Goal: Task Accomplishment & Management: Manage account settings

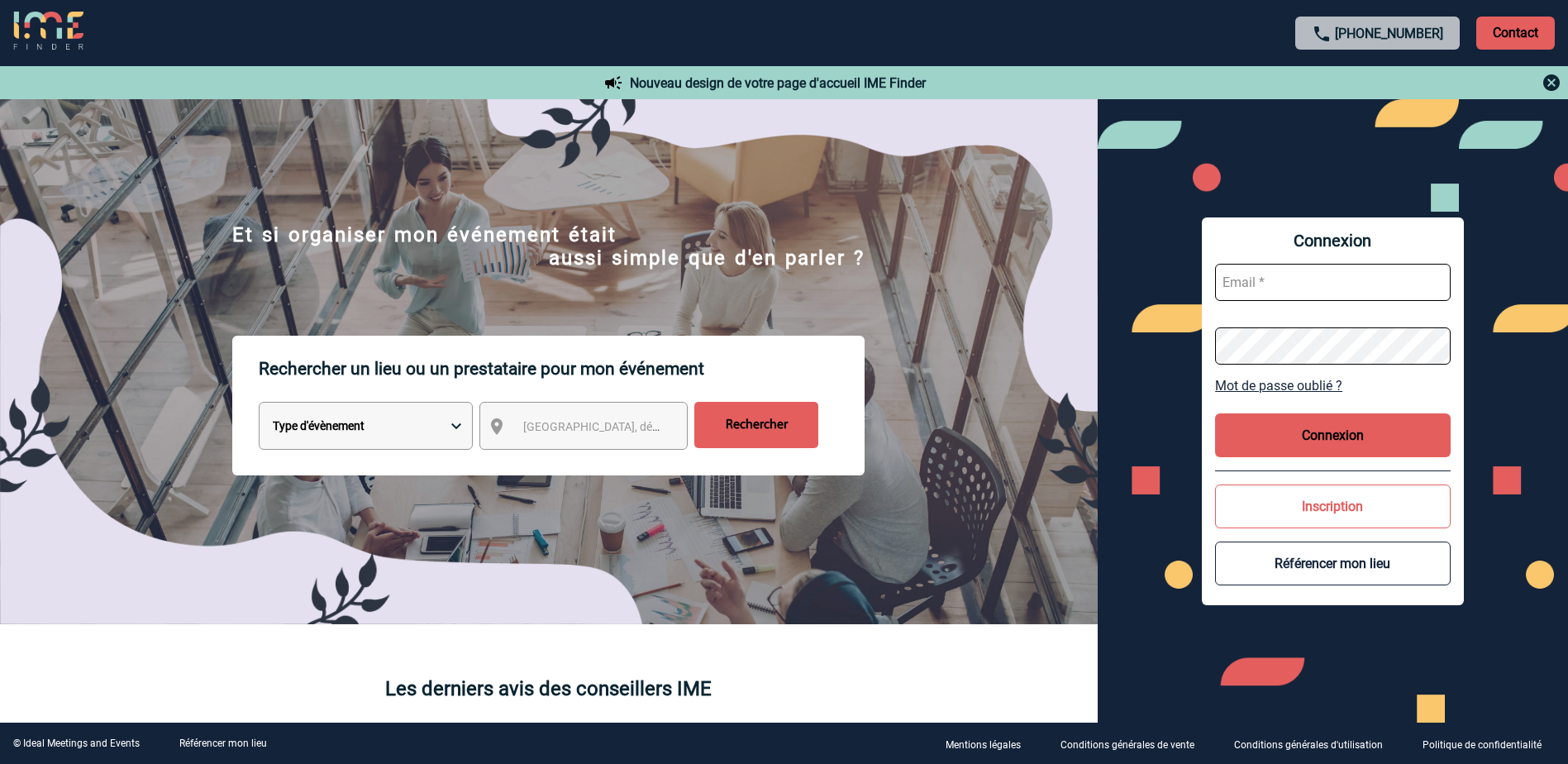
type input "commercial@chateaudeferrieres.com"
click at [1378, 435] on button "Connexion" at bounding box center [1333, 436] width 235 height 44
type input "[EMAIL_ADDRESS][DOMAIN_NAME]"
click at [1336, 433] on button "Connexion" at bounding box center [1333, 436] width 235 height 44
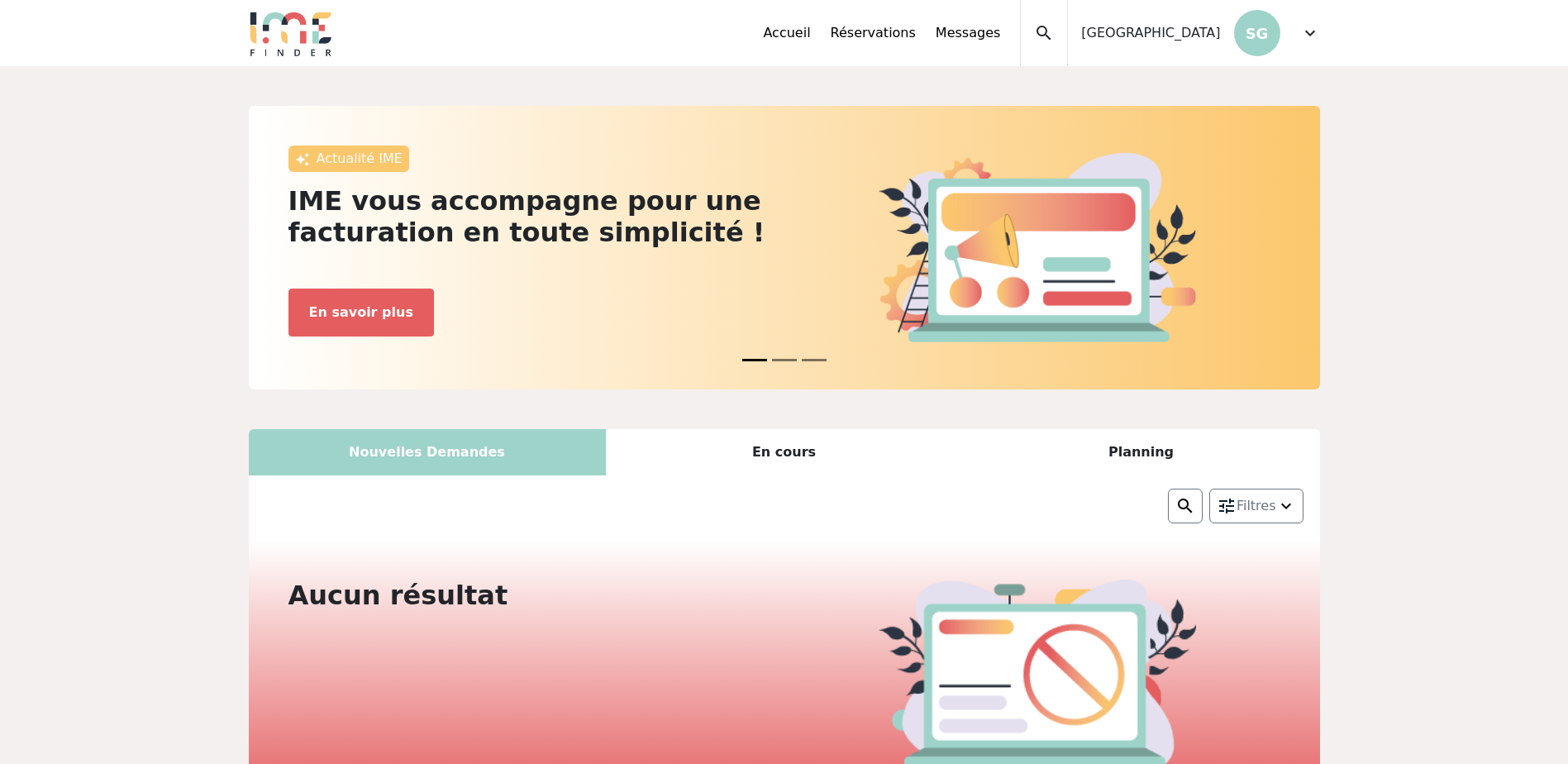
click at [1305, 27] on span "expand_more" at bounding box center [1310, 32] width 20 height 20
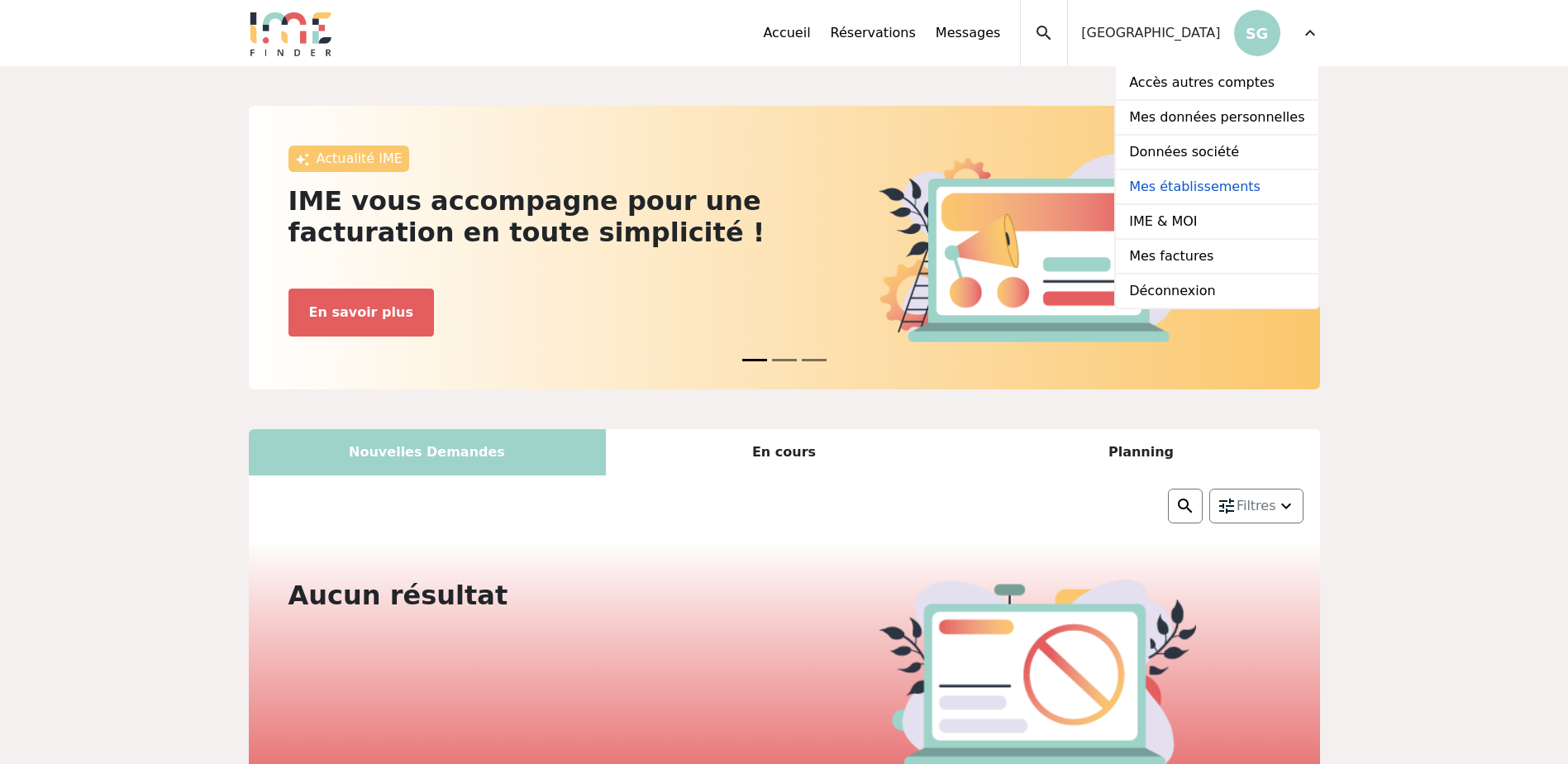
click at [1212, 186] on link "Mes établissements" at bounding box center [1217, 188] width 202 height 35
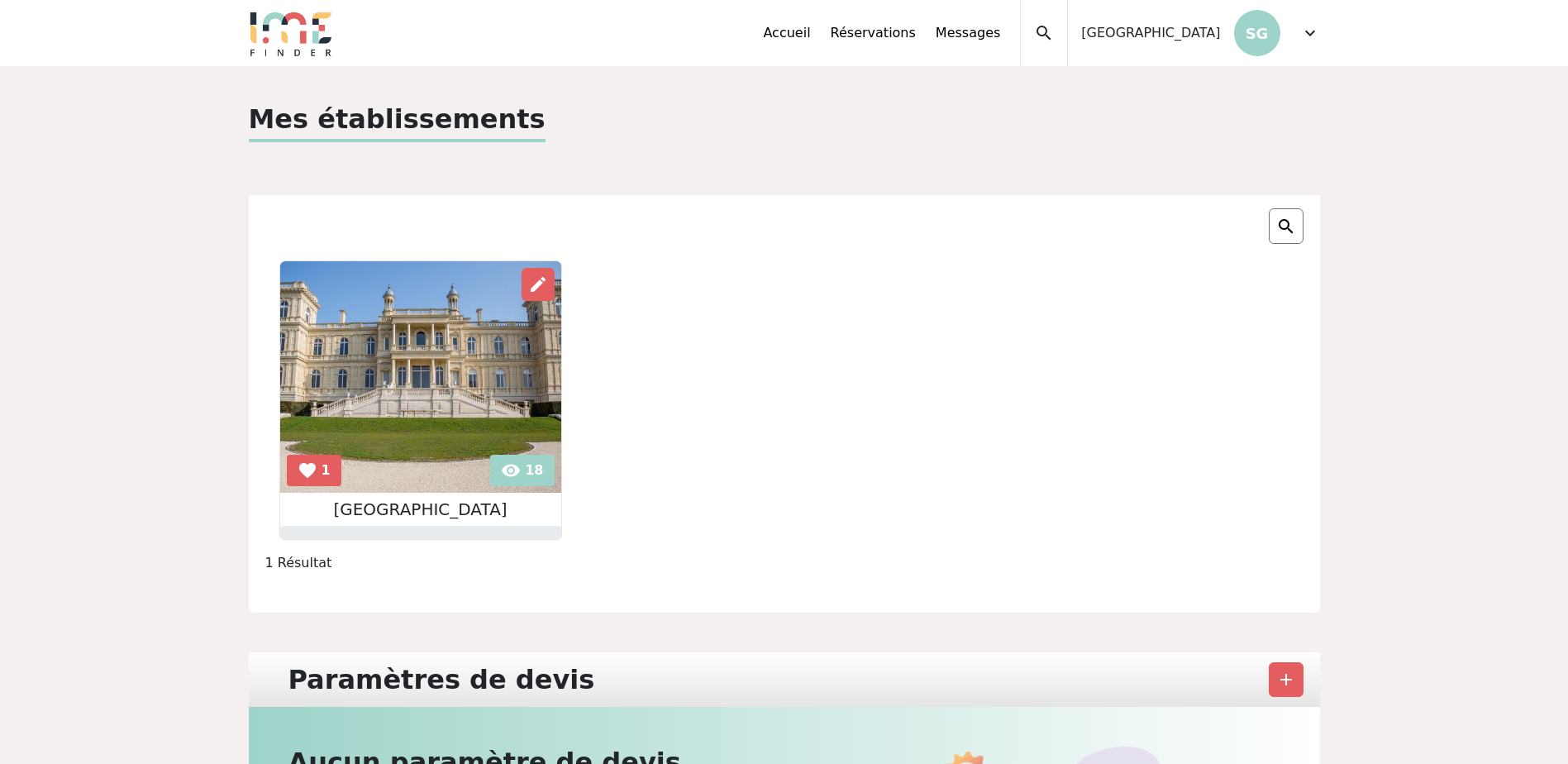
click at [421, 408] on img at bounding box center [421, 377] width 281 height 232
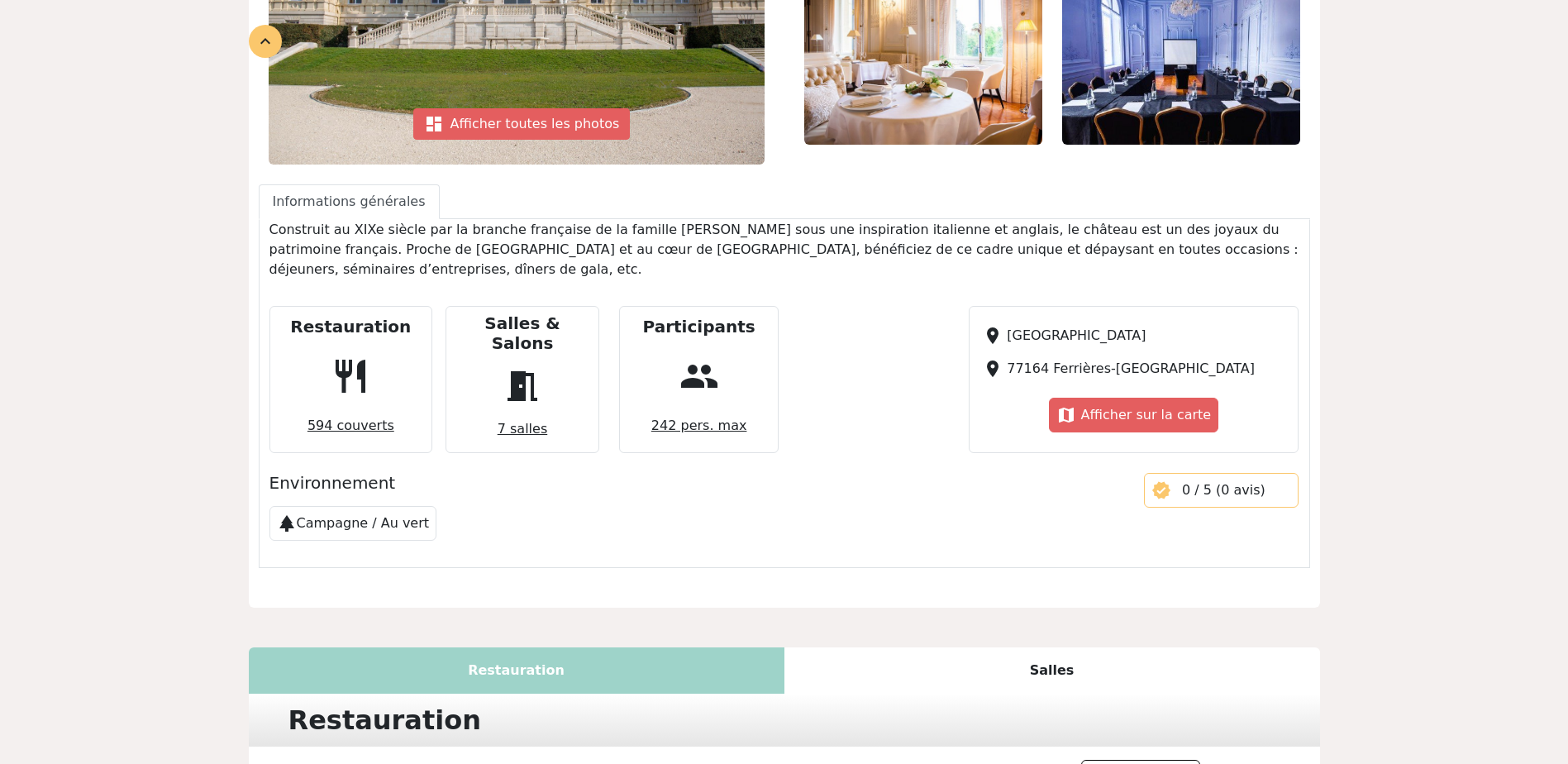
scroll to position [496, 0]
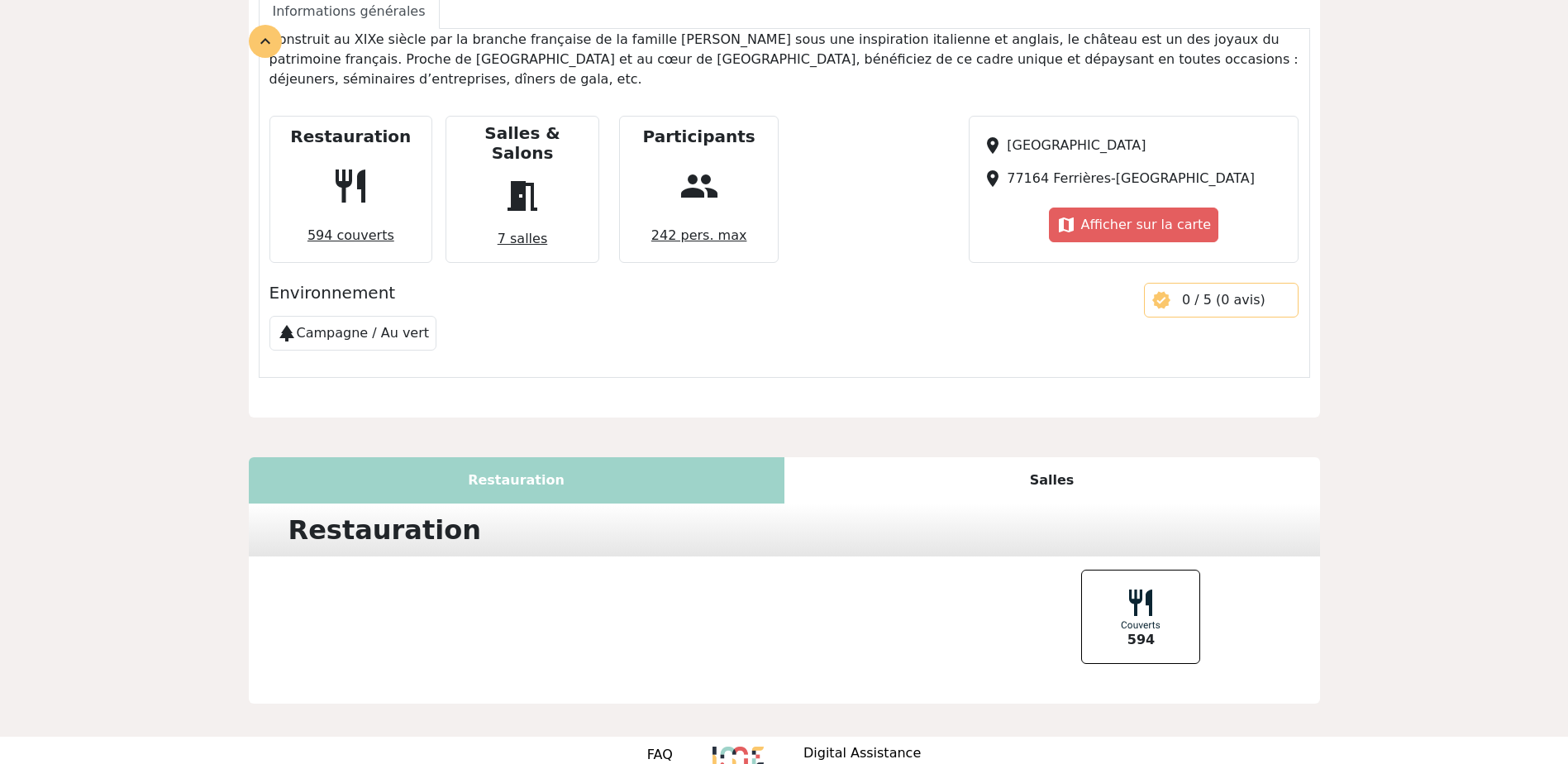
click at [1068, 458] on div "Salles" at bounding box center [1052, 480] width 536 height 47
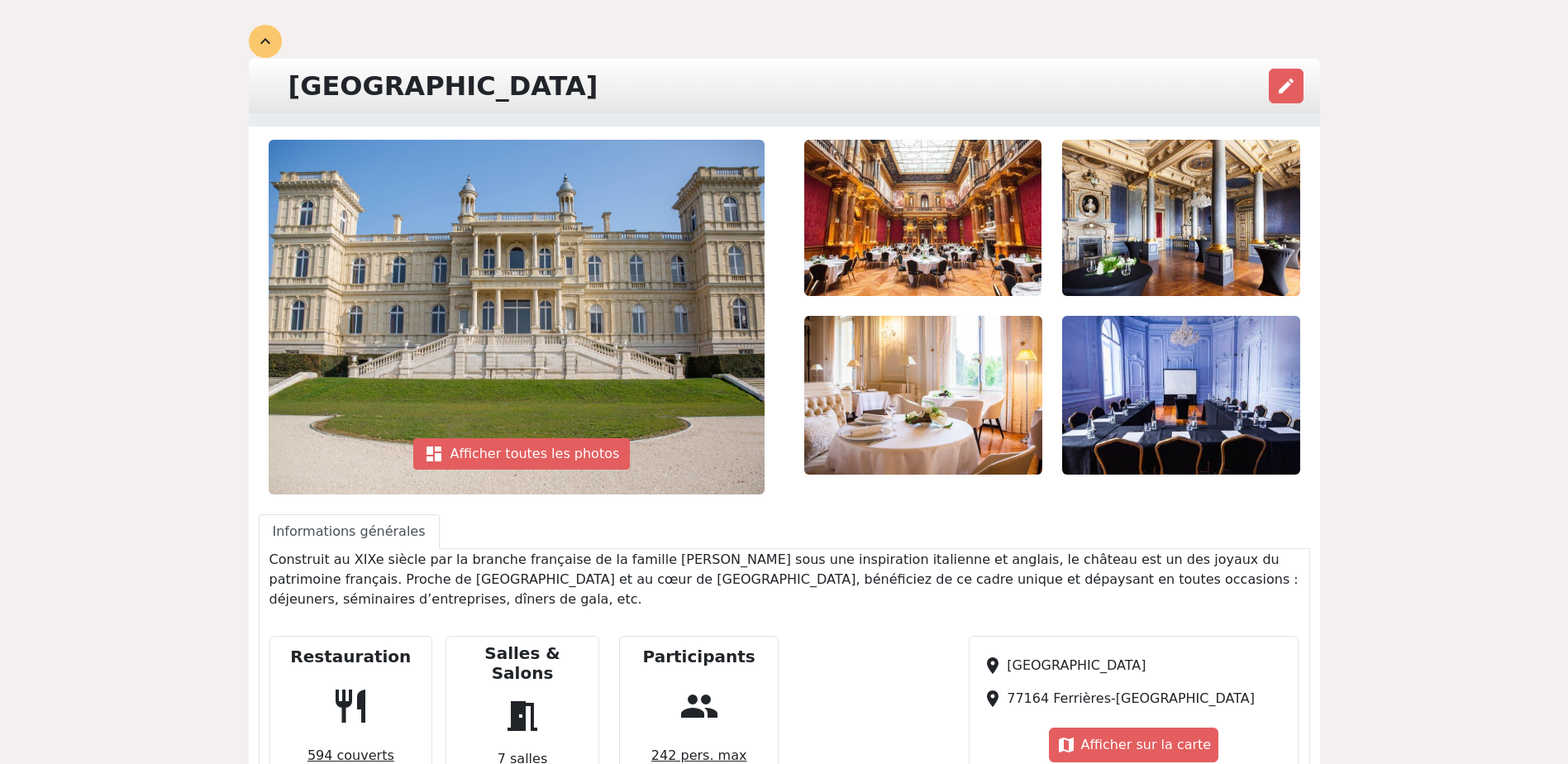
scroll to position [26, 0]
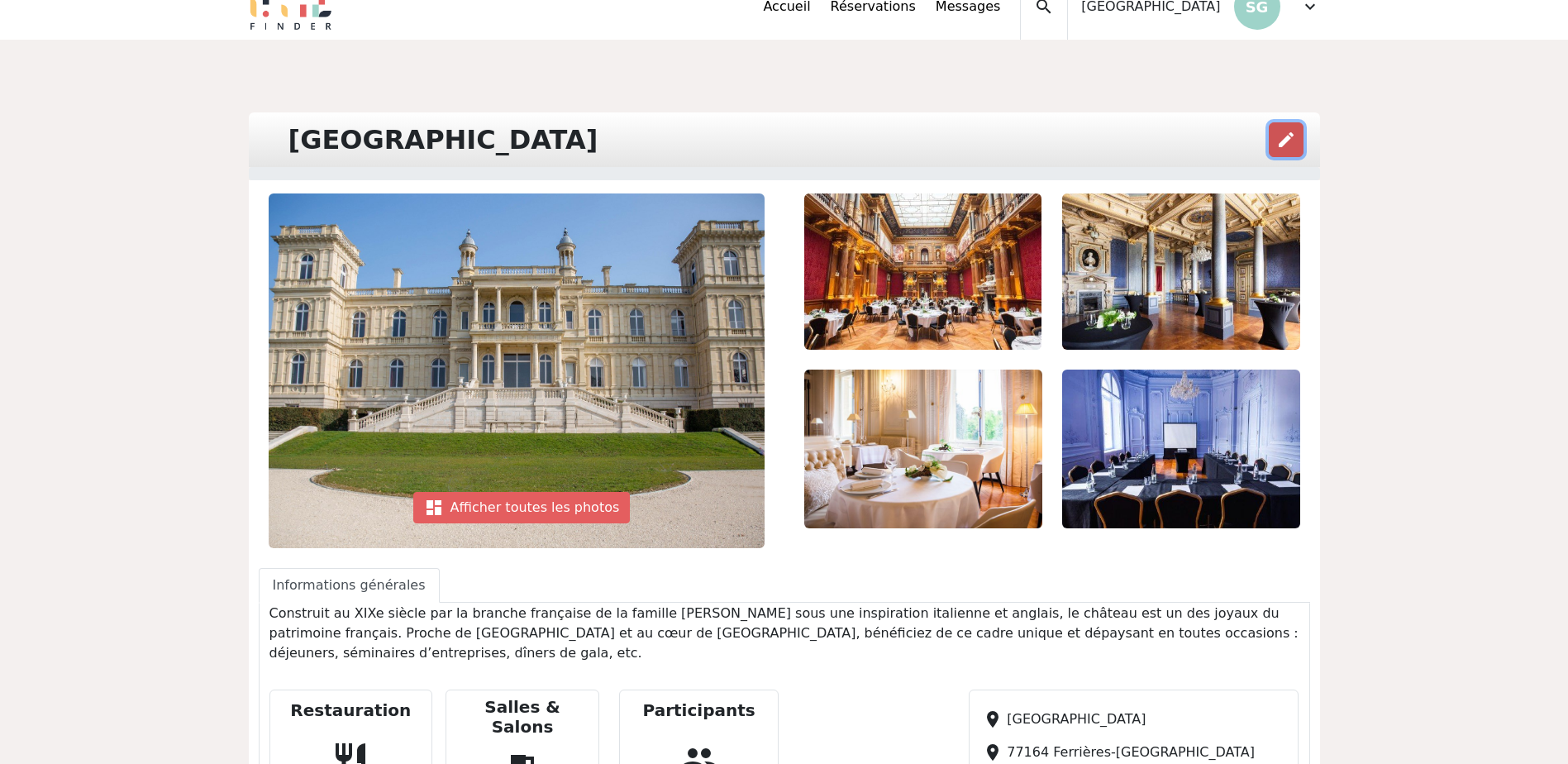
click at [1270, 137] on button "edit" at bounding box center [1286, 140] width 35 height 35
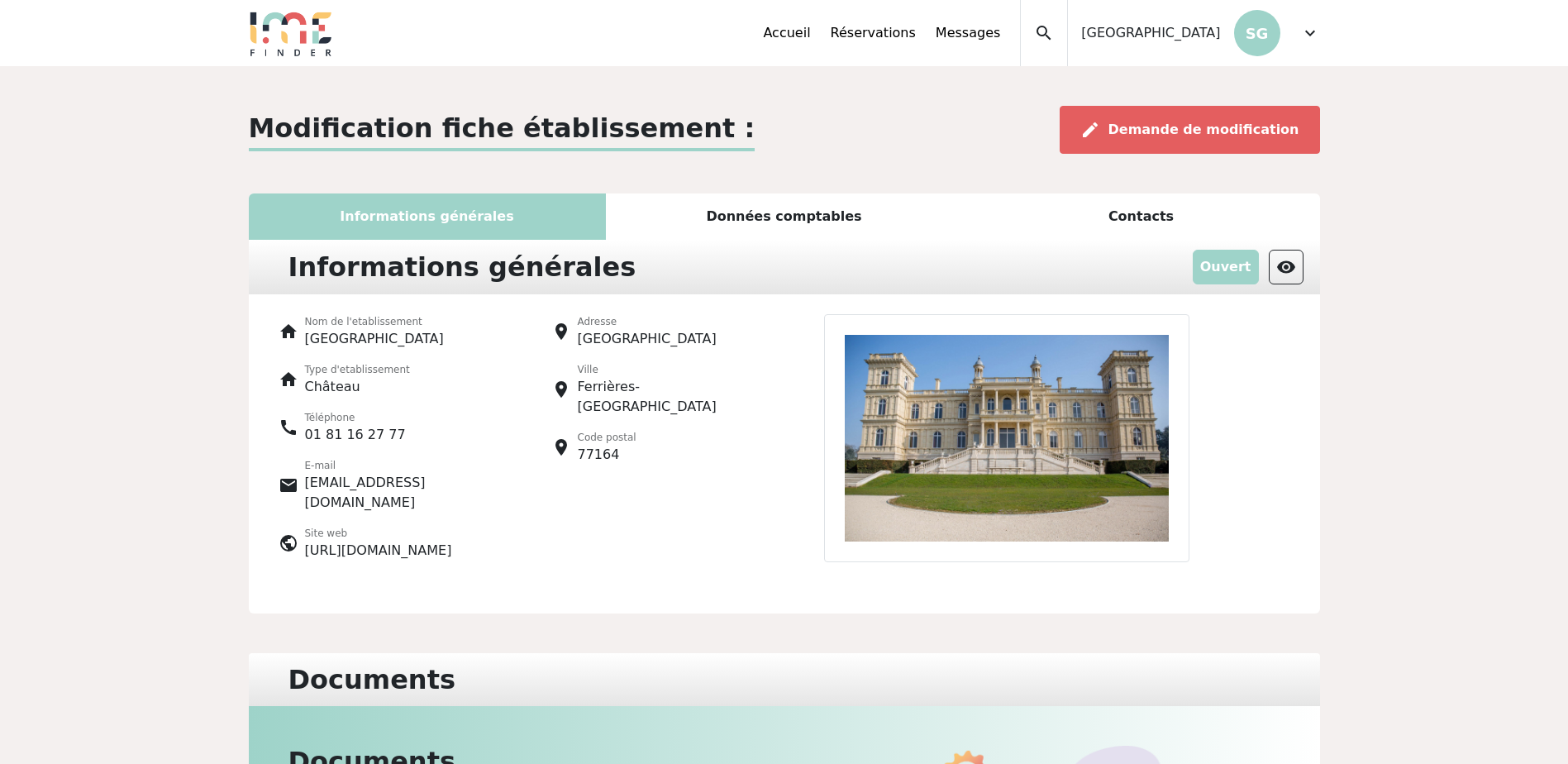
click at [786, 214] on div "Données comptables" at bounding box center [784, 216] width 357 height 47
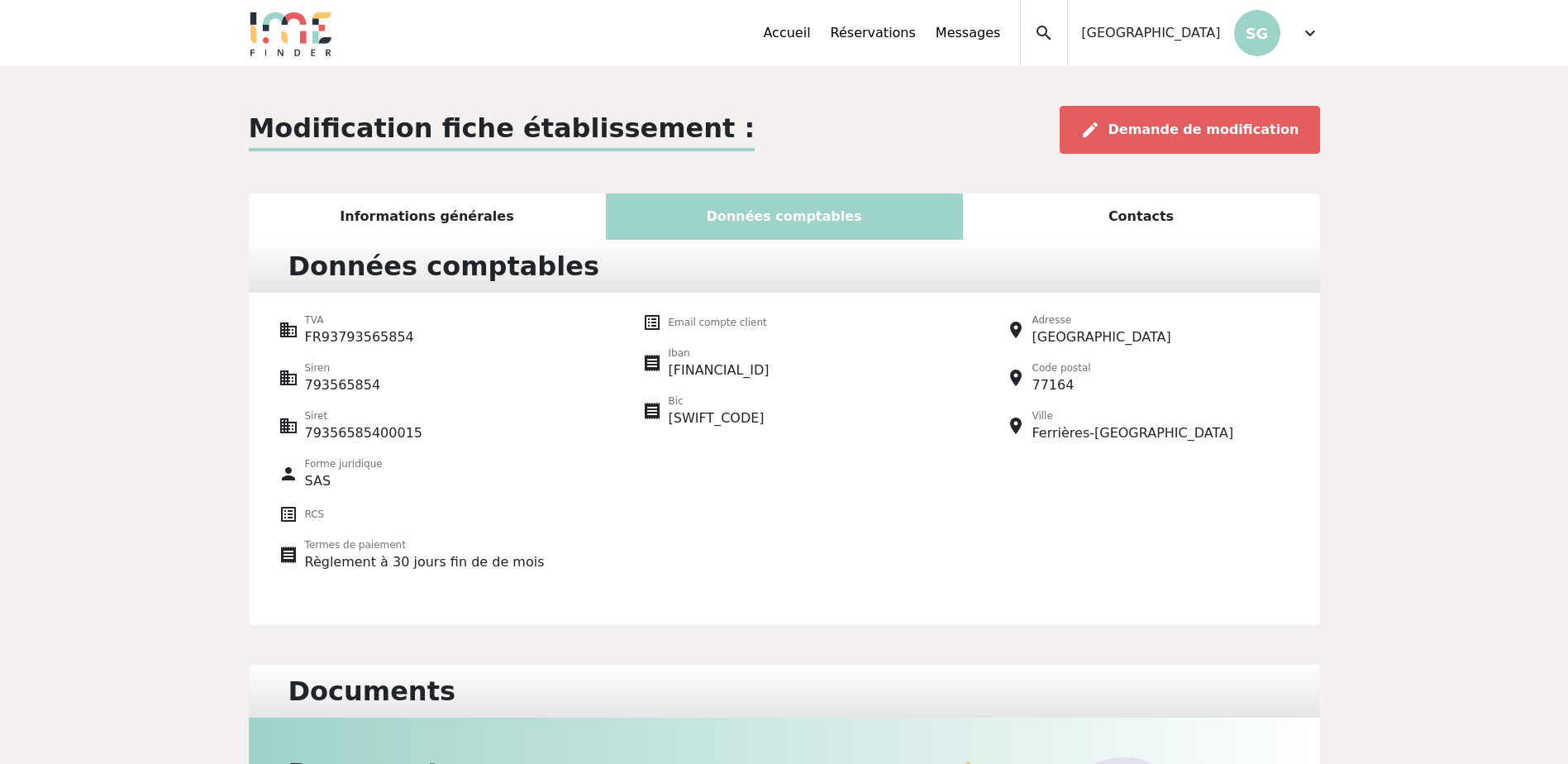
click at [1161, 216] on div "Contacts" at bounding box center [1141, 216] width 357 height 47
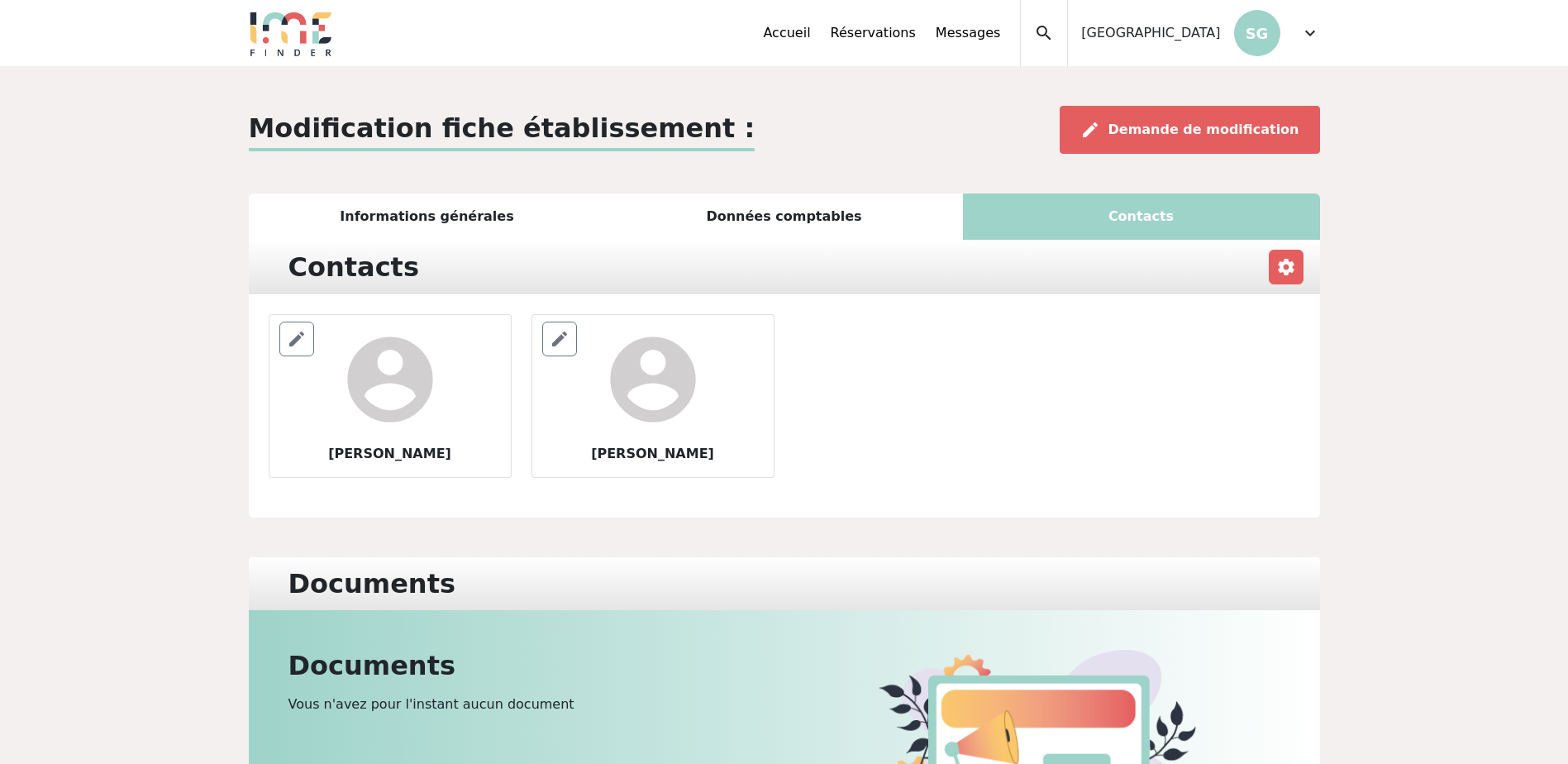
click at [395, 219] on div "Informations générales" at bounding box center [427, 216] width 357 height 47
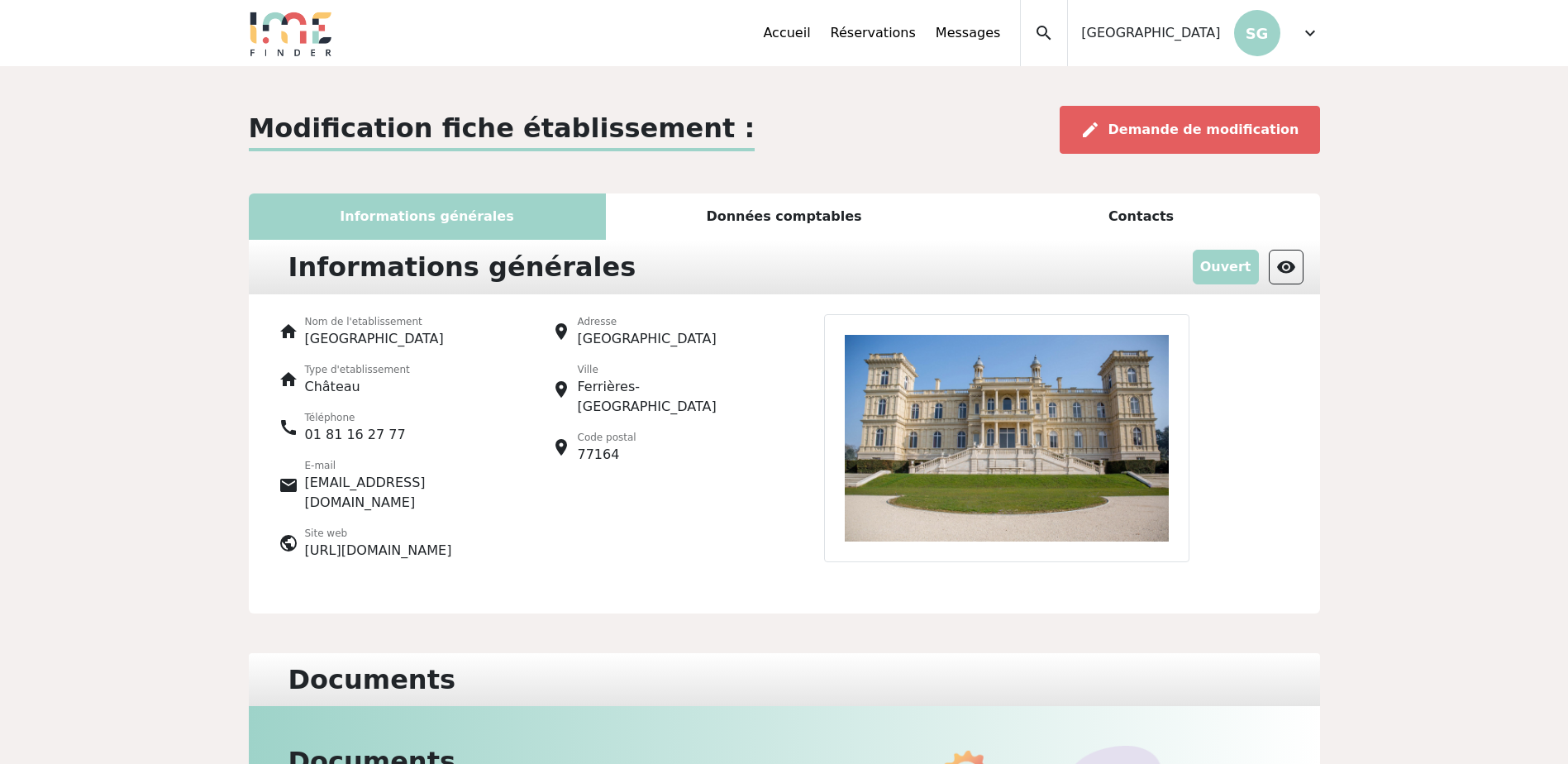
click at [1305, 27] on span "expand_more" at bounding box center [1310, 32] width 20 height 20
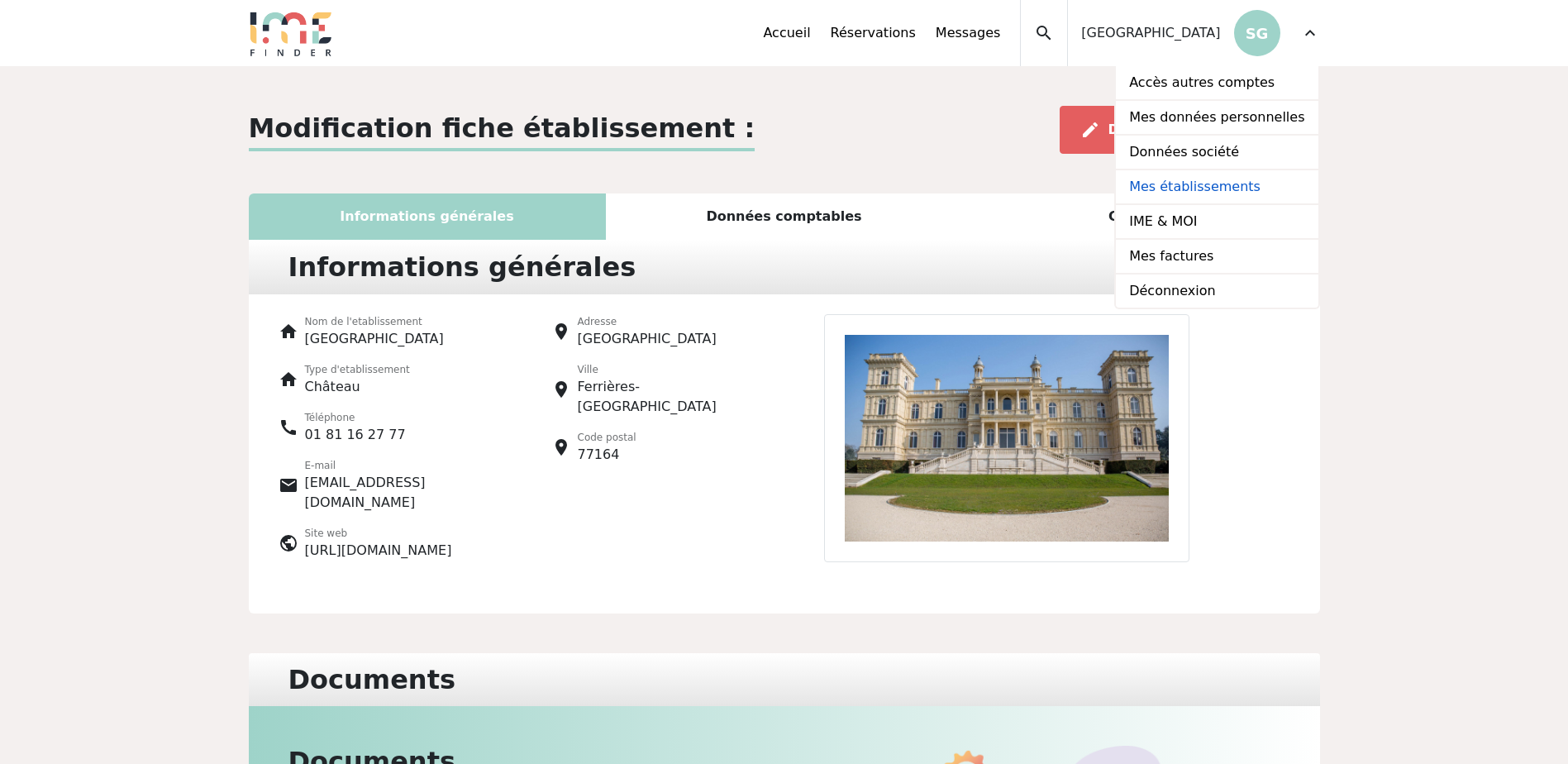
click at [1204, 198] on link "Mes établissements" at bounding box center [1217, 188] width 202 height 35
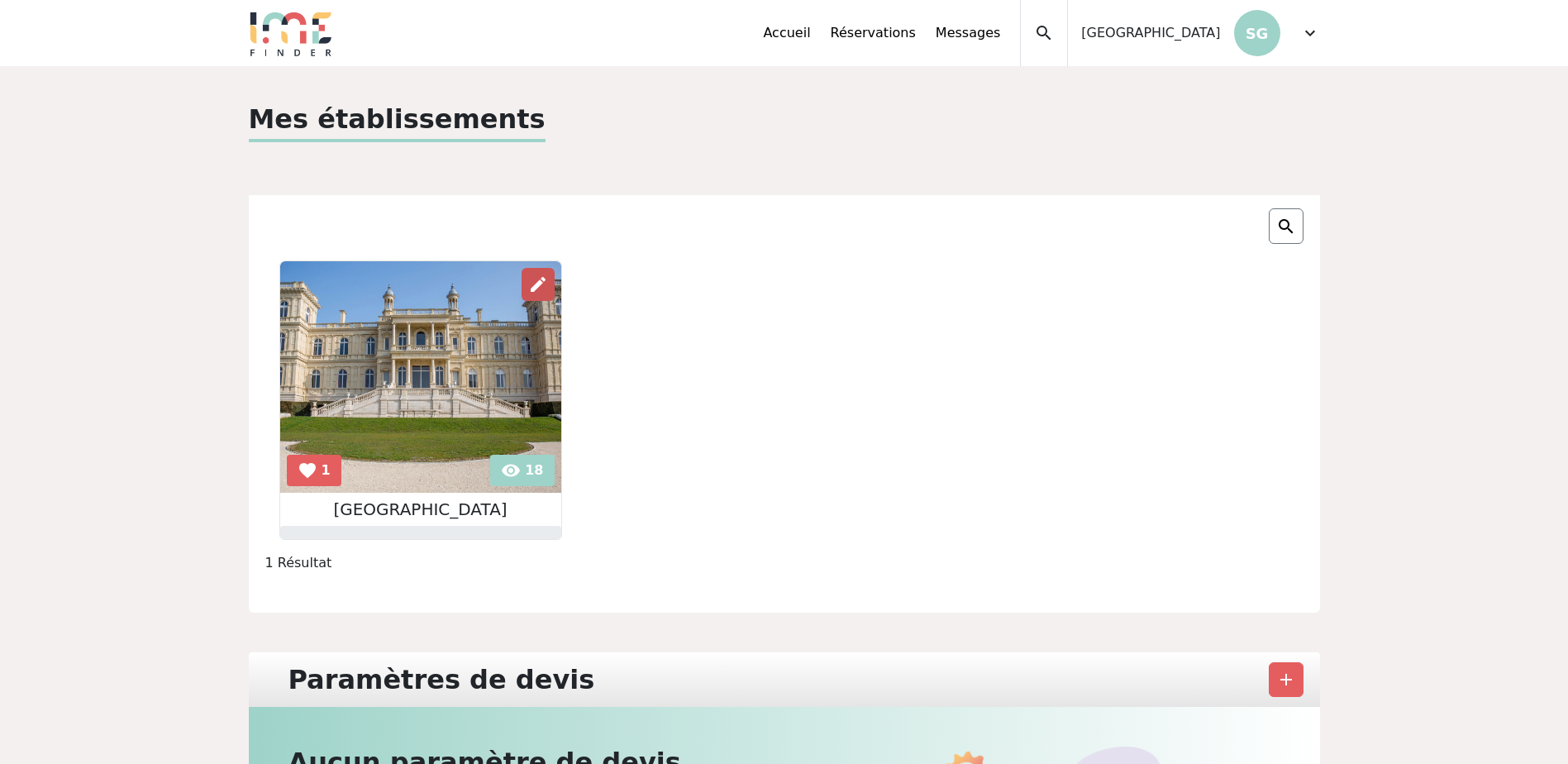
click at [529, 279] on span "edit" at bounding box center [538, 285] width 20 height 20
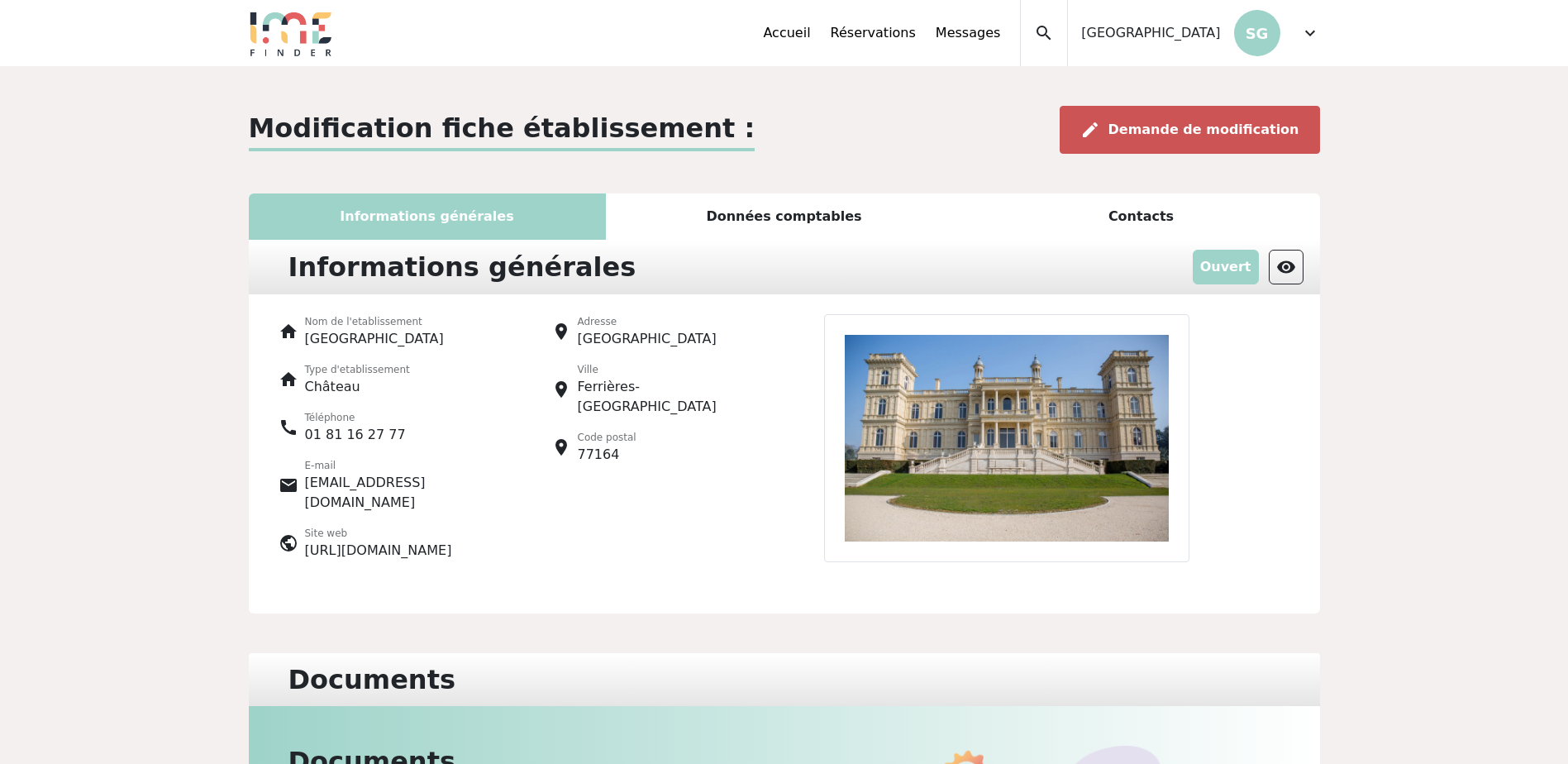
click at [1210, 130] on span "Demande de modification" at bounding box center [1203, 129] width 191 height 16
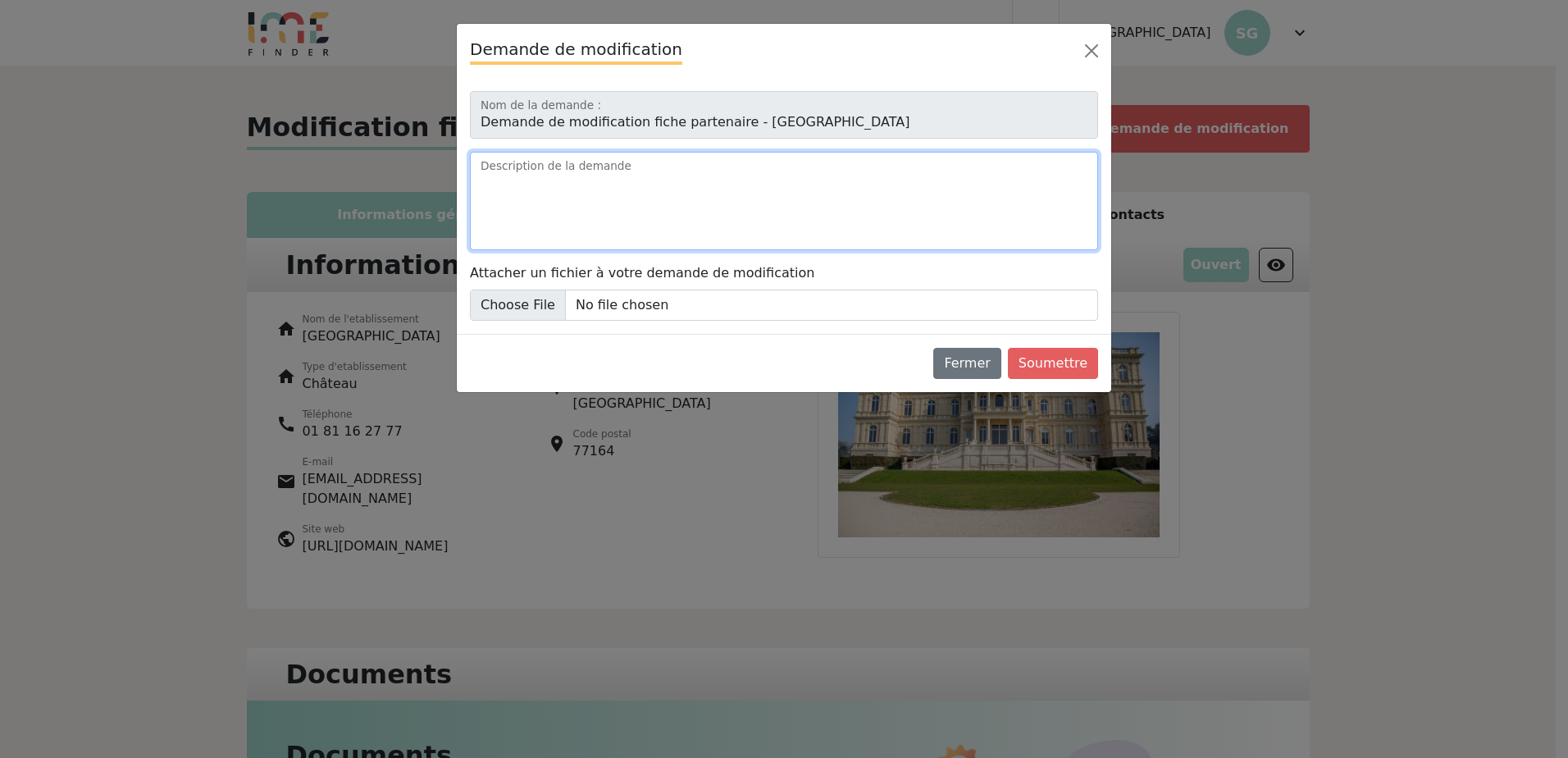
click at [597, 175] on textarea "Description de la demande" at bounding box center [783, 200] width 628 height 98
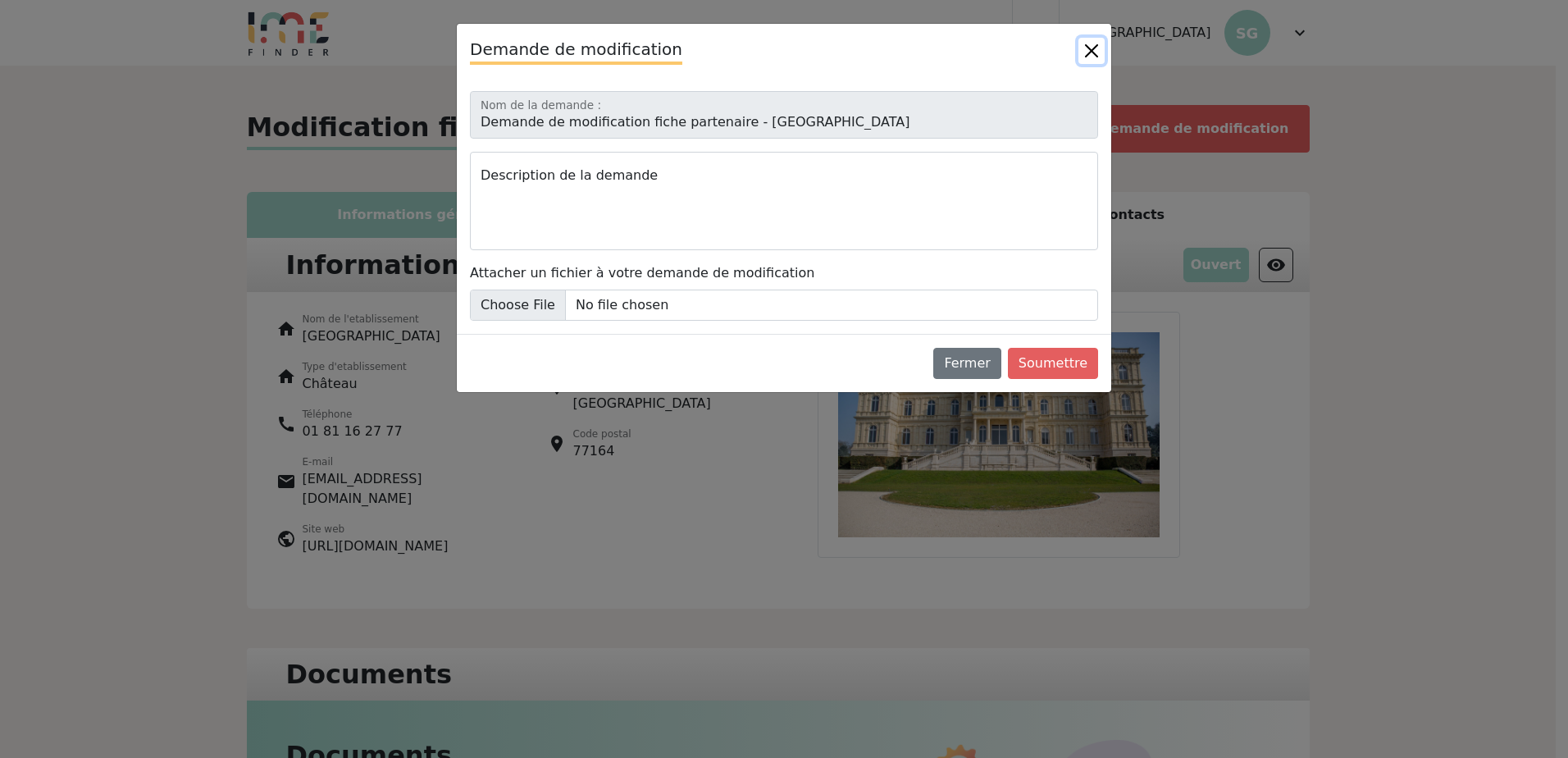
click at [1086, 48] on button "Close" at bounding box center [1092, 51] width 26 height 26
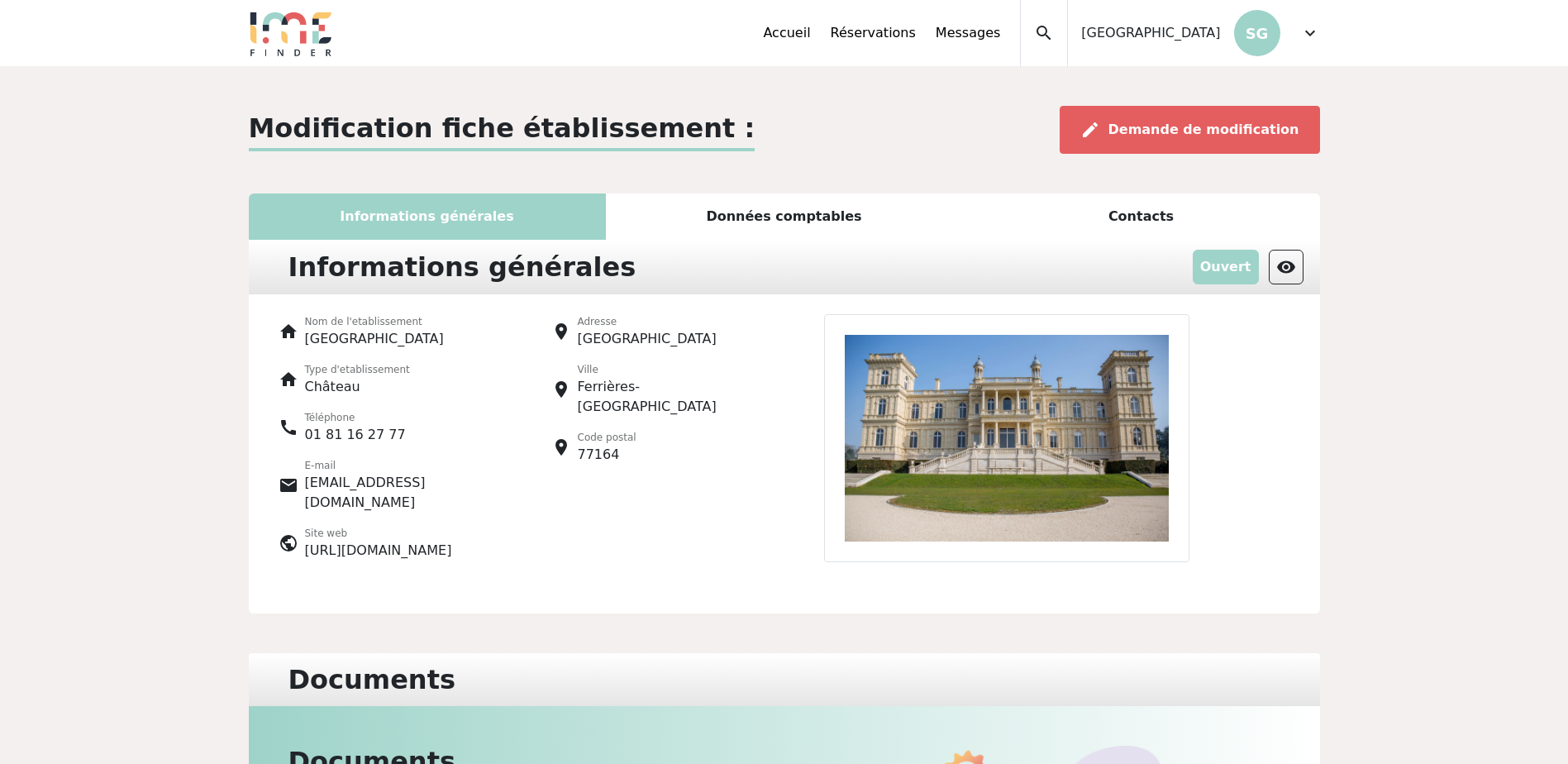
click at [867, 102] on div "Modification fiche établissement : edit Demande de modification Informations gé…" at bounding box center [784, 720] width 1568 height 1308
